Goal: Task Accomplishment & Management: Complete application form

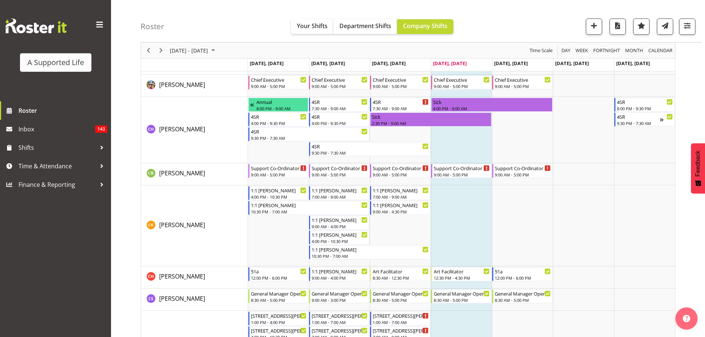
scroll to position [1036, 0]
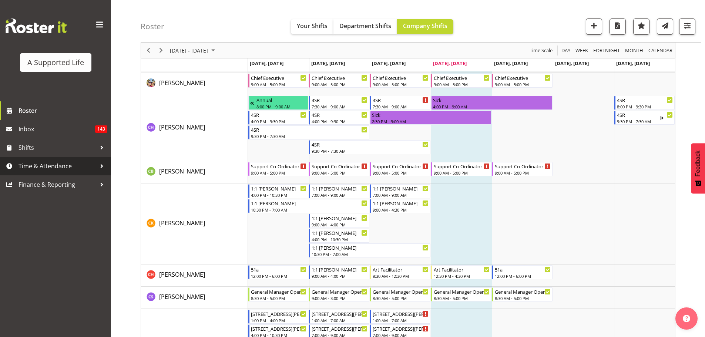
click at [61, 170] on span "Time & Attendance" at bounding box center [57, 166] width 78 height 11
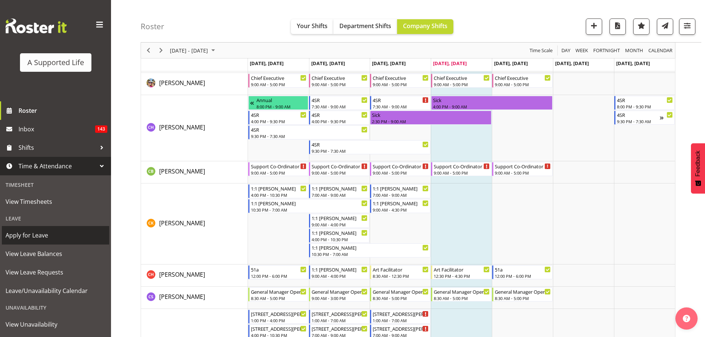
click at [65, 239] on span "Apply for Leave" at bounding box center [56, 235] width 100 height 11
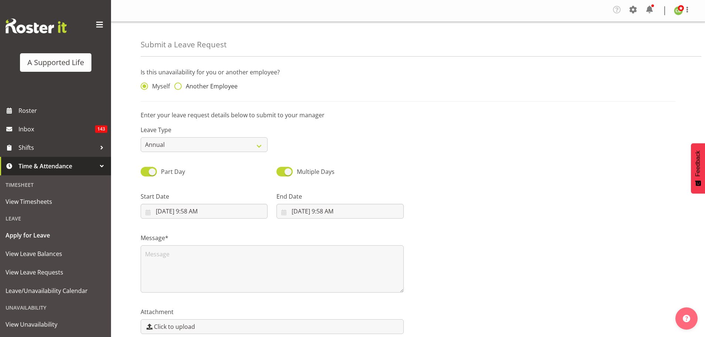
click at [181, 87] on span at bounding box center [177, 85] width 7 height 7
click at [179, 87] on input "Another Employee" at bounding box center [176, 86] width 5 height 5
radio input "true"
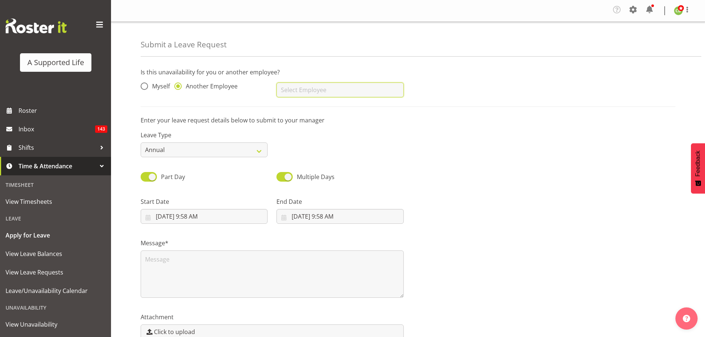
click at [291, 90] on input "text" at bounding box center [339, 89] width 127 height 15
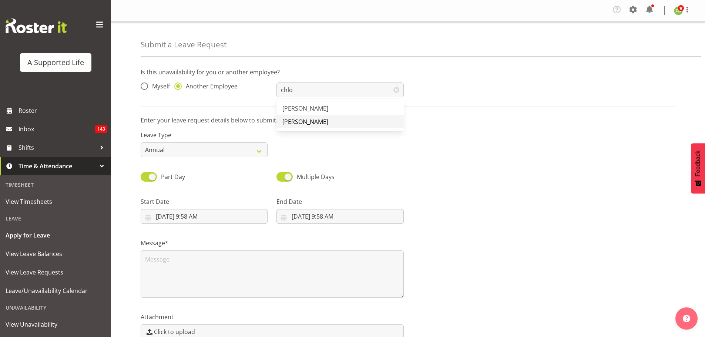
click at [303, 121] on span "[PERSON_NAME]" at bounding box center [305, 122] width 46 height 8
type input "[PERSON_NAME]"
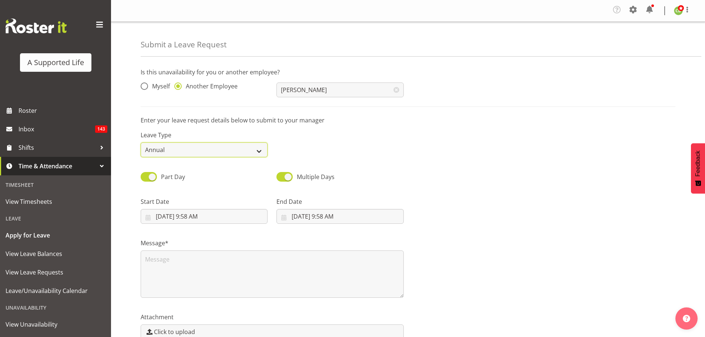
click at [208, 148] on select "Annual Sick Bereavement Domestic Violence Parental Jury Service Day In Lieu Oth…" at bounding box center [204, 149] width 127 height 15
select select "Sick"
click at [141, 142] on select "Annual Sick Bereavement Domestic Violence Parental Jury Service Day In Lieu Oth…" at bounding box center [204, 149] width 127 height 15
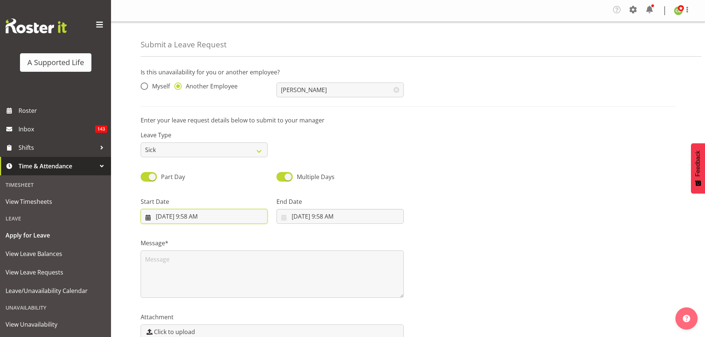
click at [205, 220] on input "9/4/2025, 9:58 AM" at bounding box center [204, 216] width 127 height 15
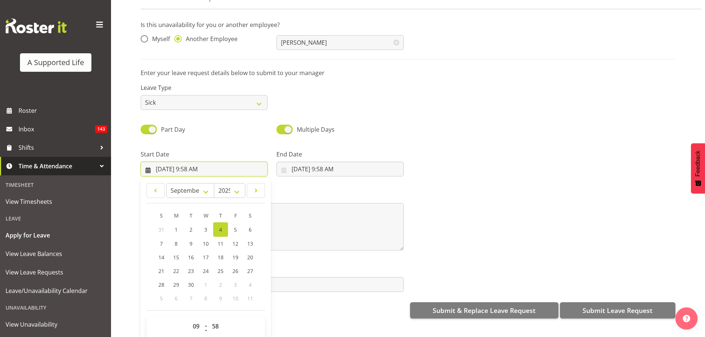
scroll to position [40, 0]
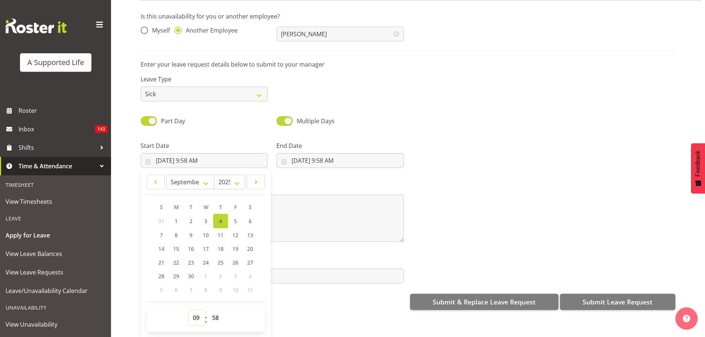
click at [191, 312] on select "00 01 02 03 04 05 06 07 08 09 10 11 12 13 14 15 16 17 18 19 20 21 22 23" at bounding box center [197, 317] width 17 height 15
select select "12"
click at [189, 310] on select "00 01 02 03 04 05 06 07 08 09 10 11 12 13 14 15 16 17 18 19 20 21 22 23" at bounding box center [197, 317] width 17 height 15
type input "9/4/2025, 12:58 PM"
click at [217, 310] on select "00 01 02 03 04 05 06 07 08 09 10 11 12 13 14 15 16 17 18 19 20 21 22 23 24 25 2…" at bounding box center [216, 317] width 17 height 15
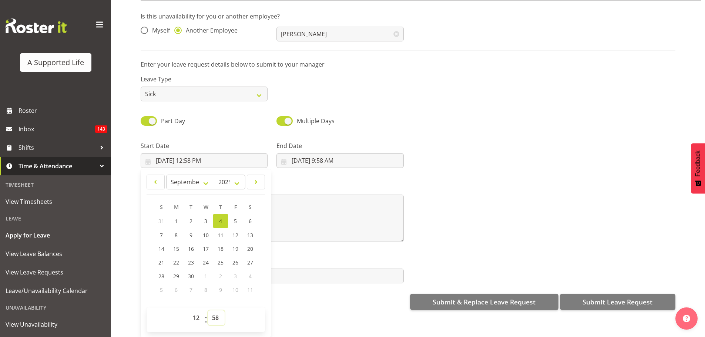
select select "30"
click at [208, 310] on select "00 01 02 03 04 05 06 07 08 09 10 11 12 13 14 15 16 17 18 19 20 21 22 23 24 25 2…" at bounding box center [216, 317] width 17 height 15
type input "9/4/2025, 12:30 PM"
click at [324, 156] on input "9/4/2025, 9:58 AM" at bounding box center [339, 160] width 127 height 15
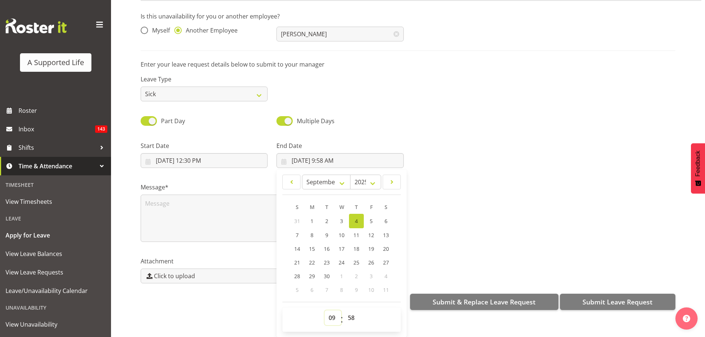
click at [324, 310] on select "00 01 02 03 04 05 06 07 08 09 10 11 12 13 14 15 16 17 18 19 20 21 22 23" at bounding box center [332, 317] width 17 height 15
select select "16"
click at [324, 310] on select "00 01 02 03 04 05 06 07 08 09 10 11 12 13 14 15 16 17 18 19 20 21 22 23" at bounding box center [332, 317] width 17 height 15
type input "9/4/2025, 4:58 PM"
click at [352, 312] on select "00 01 02 03 04 05 06 07 08 09 10 11 12 13 14 15 16 17 18 19 20 21 22 23 24 25 2…" at bounding box center [352, 317] width 17 height 15
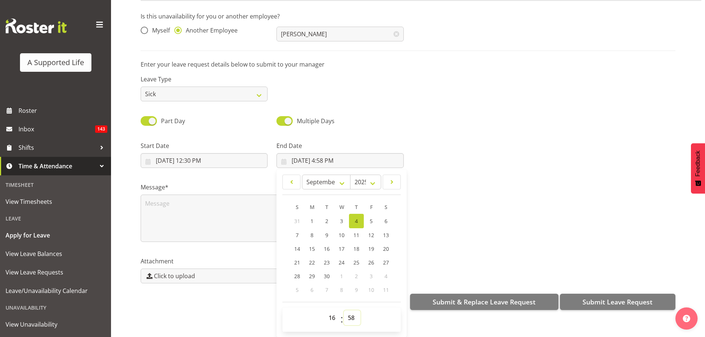
select select "30"
click at [344, 310] on select "00 01 02 03 04 05 06 07 08 09 10 11 12 13 14 15 16 17 18 19 20 21 22 23 24 25 2…" at bounding box center [352, 317] width 17 height 15
type input "9/4/2025, 4:30 PM"
click at [236, 196] on textarea at bounding box center [272, 218] width 263 height 47
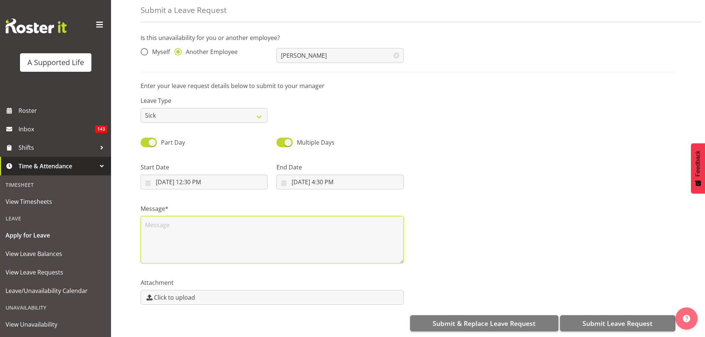
scroll to position [0, 0]
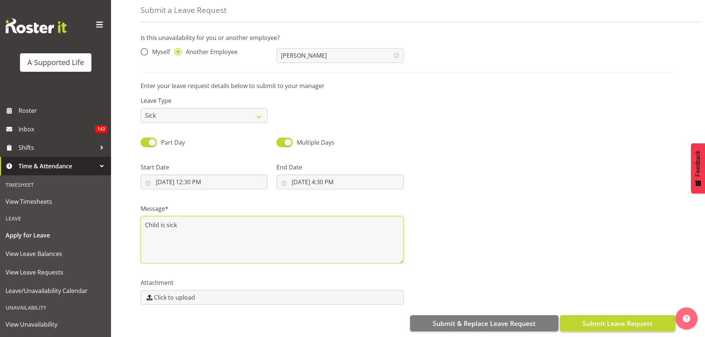
type textarea "Child is sick"
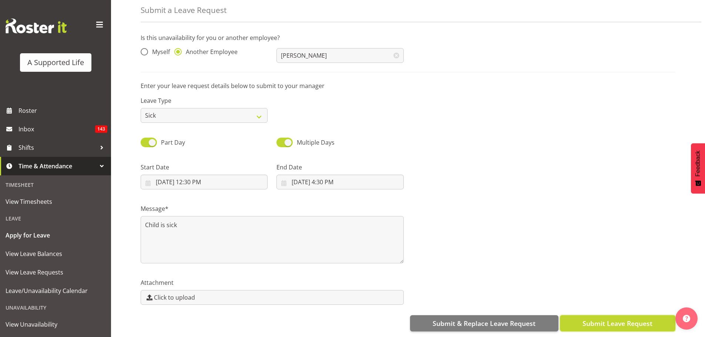
click at [625, 318] on span "Submit Leave Request" at bounding box center [617, 323] width 70 height 10
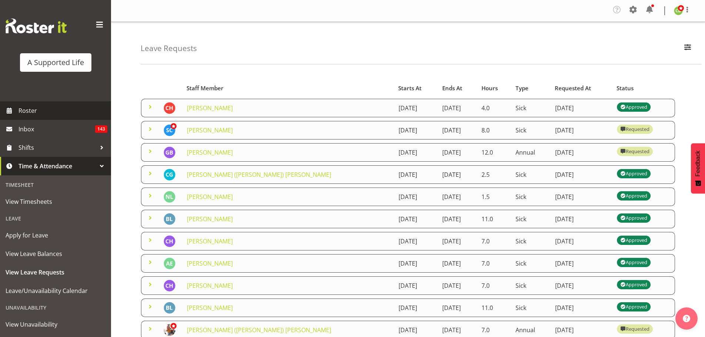
click at [51, 109] on span "Roster" at bounding box center [62, 110] width 89 height 11
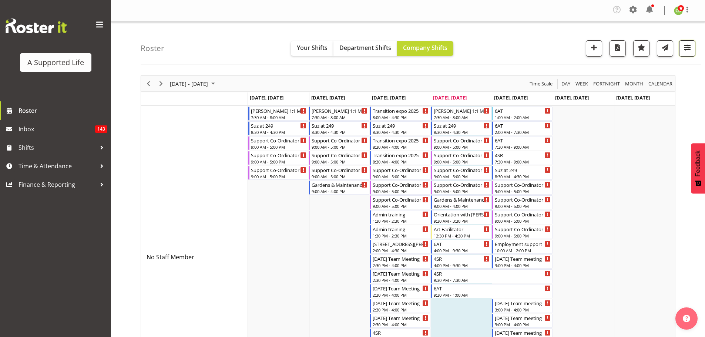
click at [689, 52] on span "button" at bounding box center [687, 48] width 10 height 10
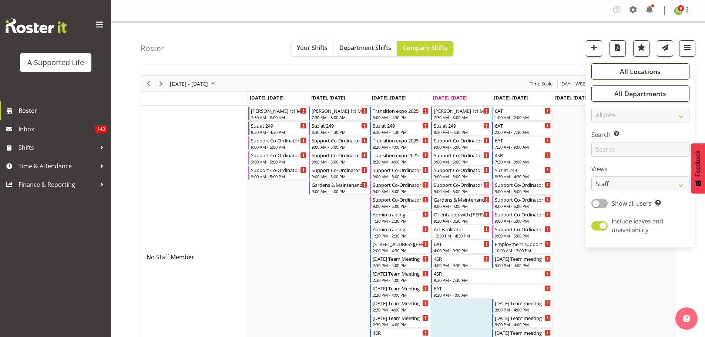
click at [667, 77] on button "All Locations" at bounding box center [640, 71] width 98 height 16
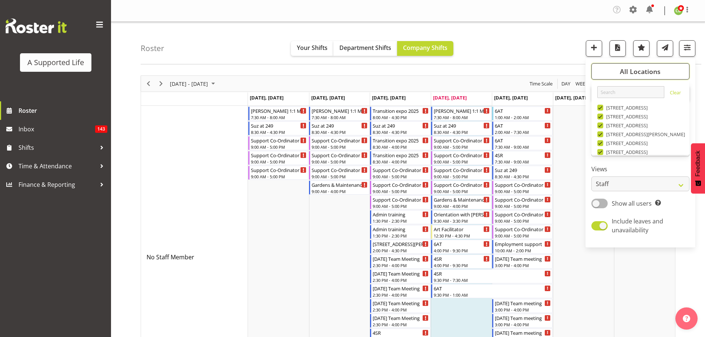
scroll to position [249, 0]
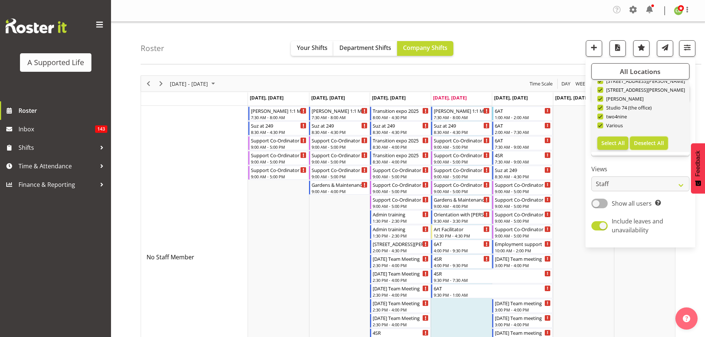
click at [653, 145] on span "Deselect All" at bounding box center [649, 142] width 30 height 7
checkbox input "false"
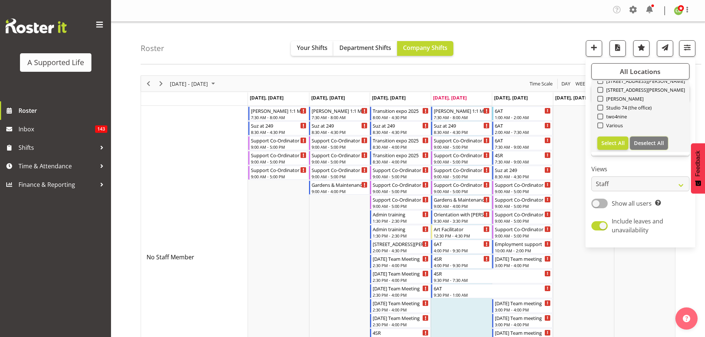
checkbox input "false"
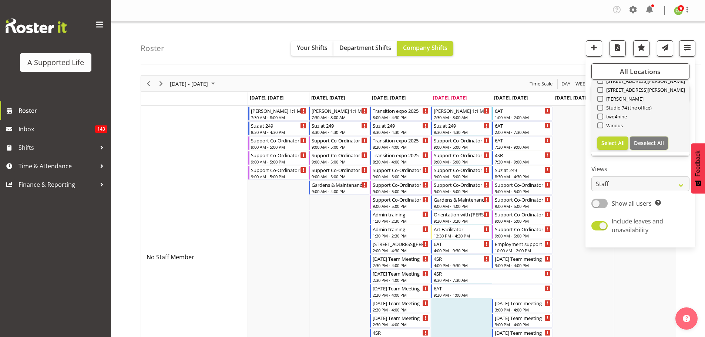
checkbox input "false"
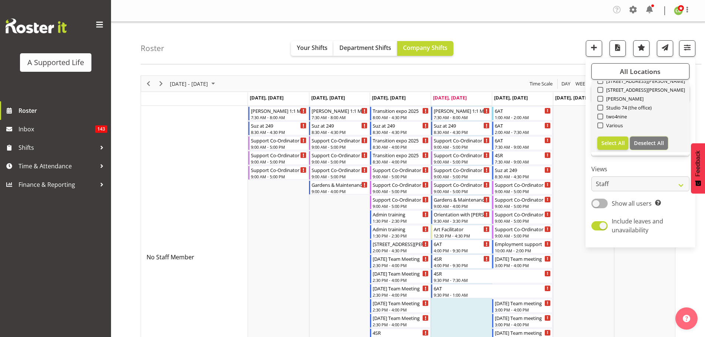
checkbox input "false"
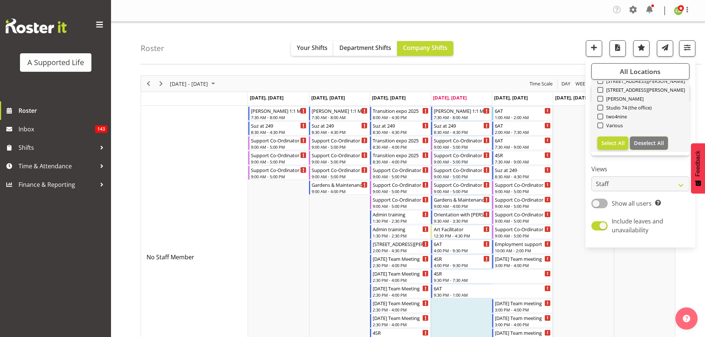
checkbox input "false"
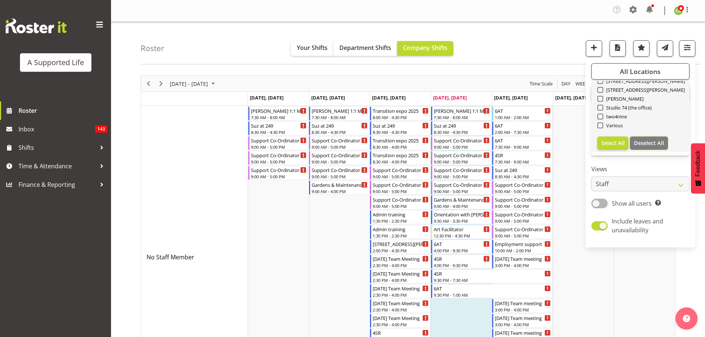
checkbox input "false"
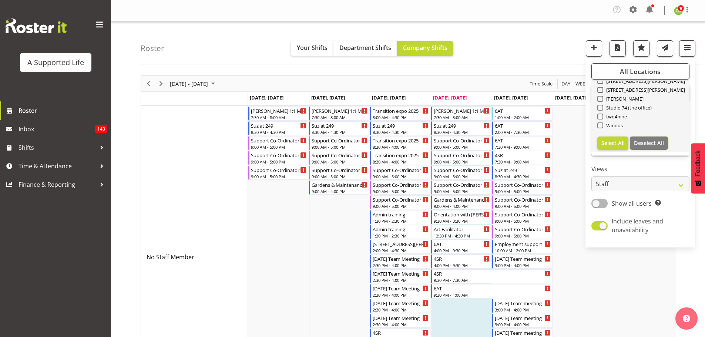
checkbox input "false"
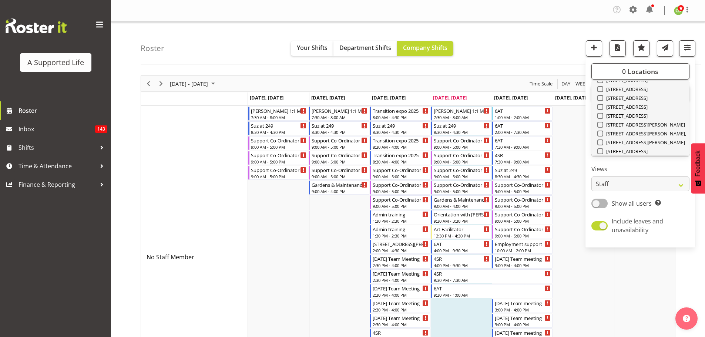
scroll to position [138, 0]
click at [599, 94] on span at bounding box center [600, 94] width 6 height 6
click at [599, 94] on input "[STREET_ADDRESS]" at bounding box center [599, 94] width 5 height 5
checkbox input "true"
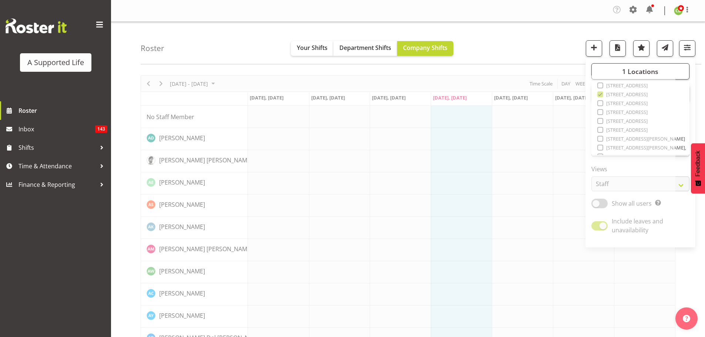
click at [548, 50] on div "Roster Your Shifts Department Shifts Company Shifts 1 Locations Clear [STREET_A…" at bounding box center [421, 43] width 560 height 43
